Goal: Information Seeking & Learning: Learn about a topic

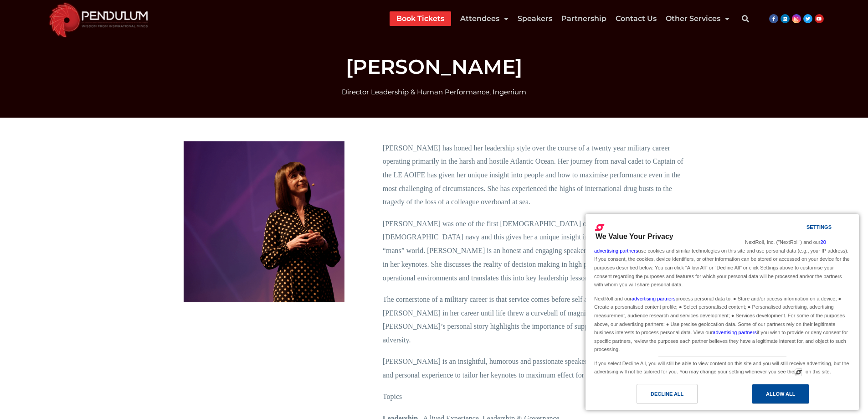
click at [792, 394] on div "Allow All" at bounding box center [780, 394] width 29 height 10
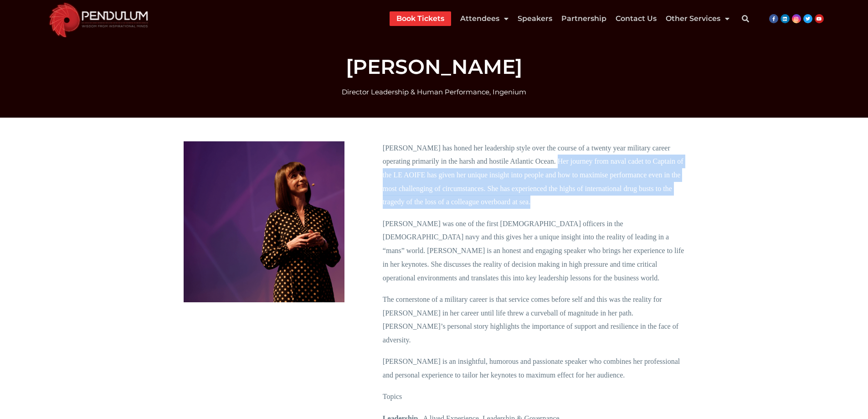
drag, startPoint x: 558, startPoint y: 161, endPoint x: 570, endPoint y: 204, distance: 44.9
click at [570, 204] on p "[PERSON_NAME] has honed her leadership style over the course of a twenty year m…" at bounding box center [534, 175] width 302 height 68
copy p "Her journey from naval cadet to Captain of the LE AOIFE has given her unique in…"
click at [474, 247] on span "[PERSON_NAME] was one of the first [DEMOGRAPHIC_DATA] officers in the [DEMOGRAP…" at bounding box center [534, 251] width 302 height 62
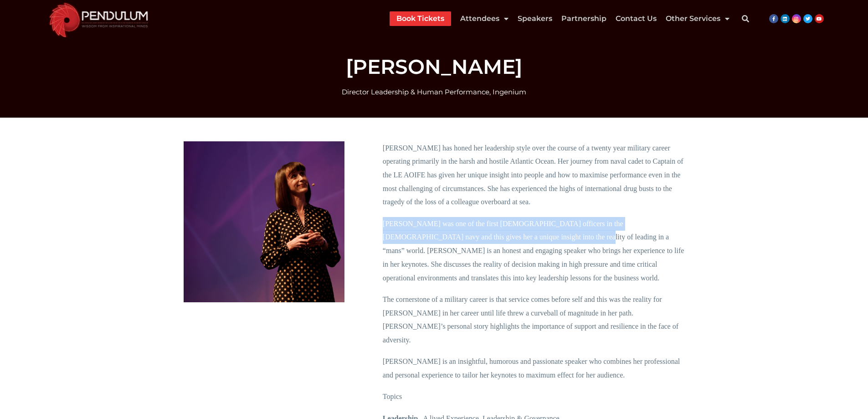
drag, startPoint x: 479, startPoint y: 237, endPoint x: 381, endPoint y: 226, distance: 98.2
click at [381, 226] on div "[PERSON_NAME] has honed her leadership style over the course of a twenty year m…" at bounding box center [533, 344] width 311 height 414
copy span "[PERSON_NAME] was one of the first [DEMOGRAPHIC_DATA] officers in the [DEMOGRAP…"
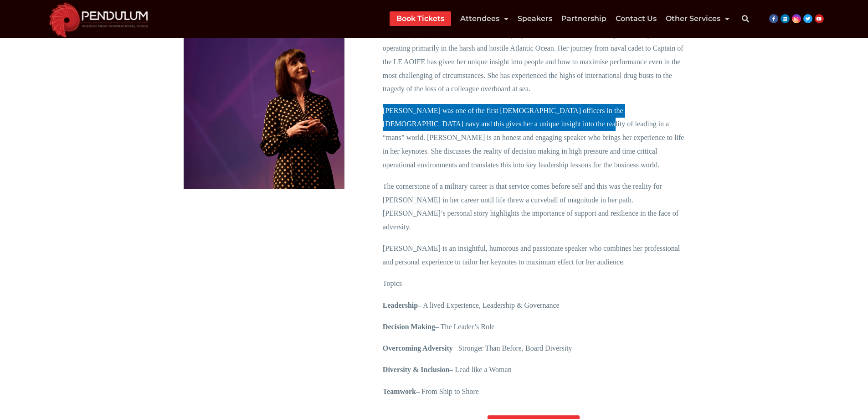
scroll to position [137, 0]
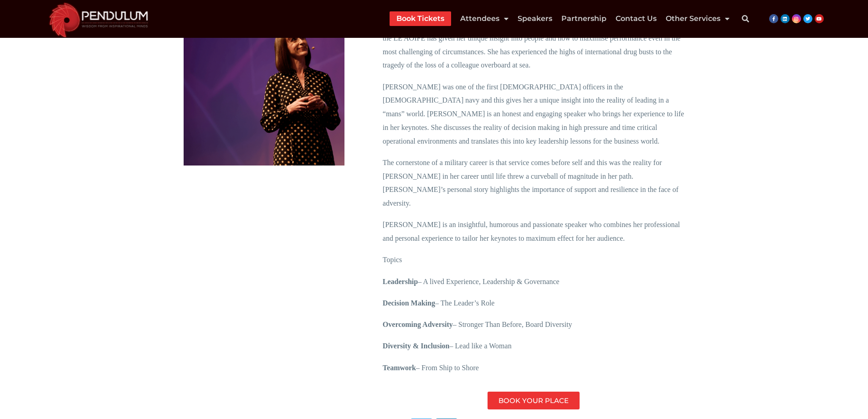
click at [527, 339] on p "Diversity & Inclusion – Lead like a Woman" at bounding box center [534, 346] width 302 height 14
drag, startPoint x: 521, startPoint y: 334, endPoint x: 453, endPoint y: 330, distance: 68.0
click at [453, 339] on p "Diversity & Inclusion – Lead like a Woman" at bounding box center [534, 346] width 302 height 14
copy span "– Lead like a Woman"
